Goal: Information Seeking & Learning: Compare options

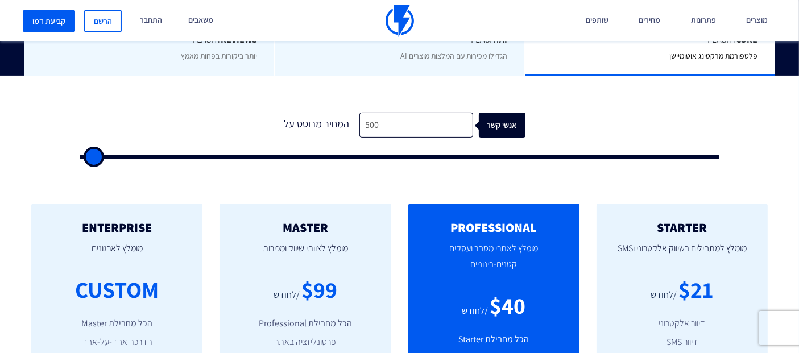
scroll to position [379, 0]
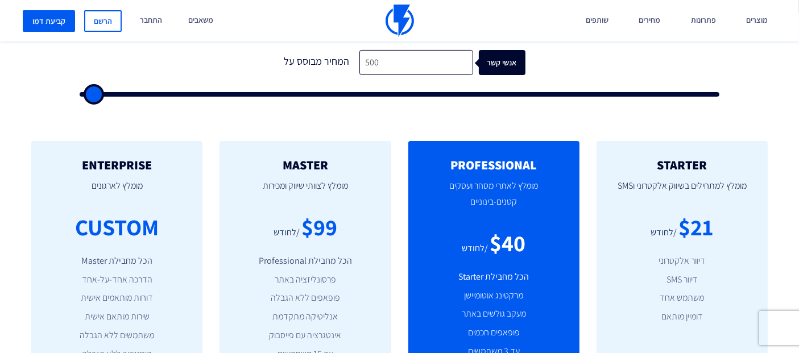
type input "2,000"
type input "2000"
type input "2,500"
type input "2500"
type input "3,000"
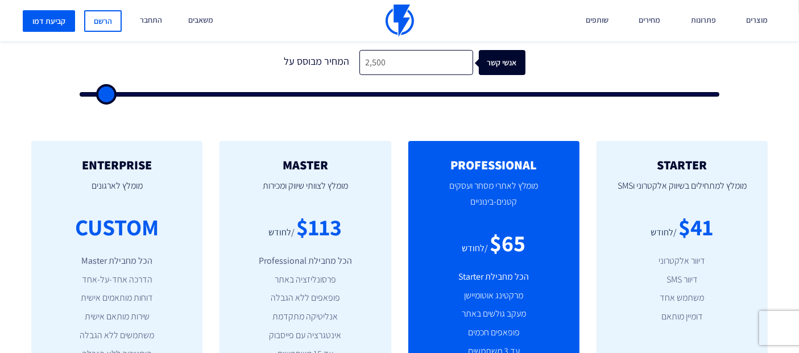
type input "3000"
type input "3,500"
type input "3500"
type input "4,000"
drag, startPoint x: 100, startPoint y: 93, endPoint x: 115, endPoint y: 95, distance: 15.4
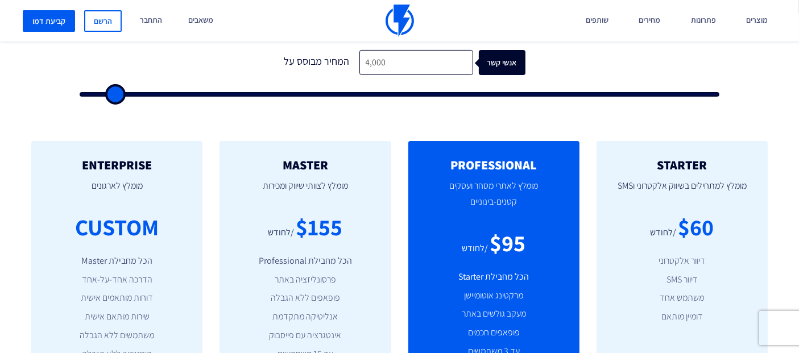
type input "4000"
click at [115, 95] on input "range" at bounding box center [400, 94] width 640 height 5
